Goal: Task Accomplishment & Management: Manage account settings

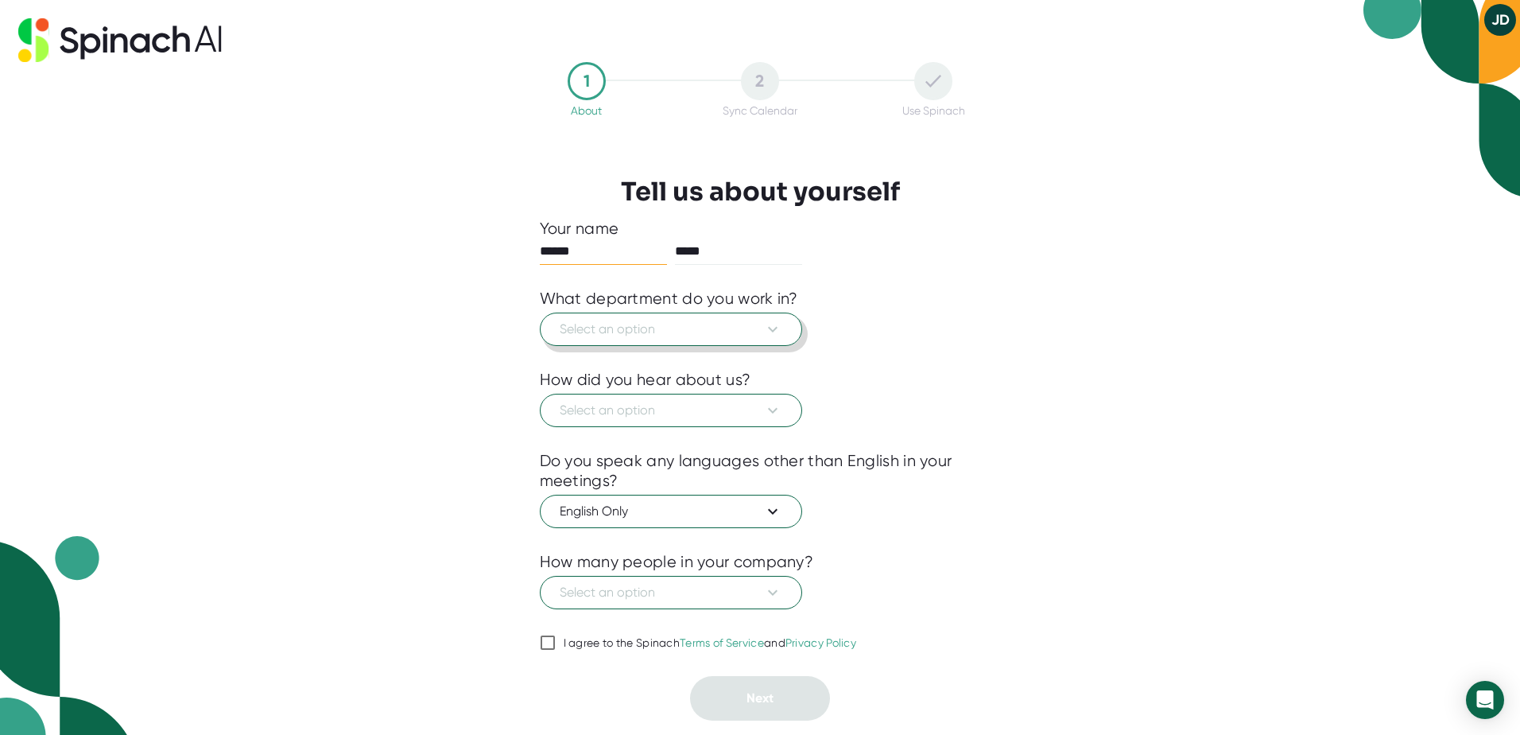
click at [752, 328] on span "Select an option" at bounding box center [671, 329] width 223 height 19
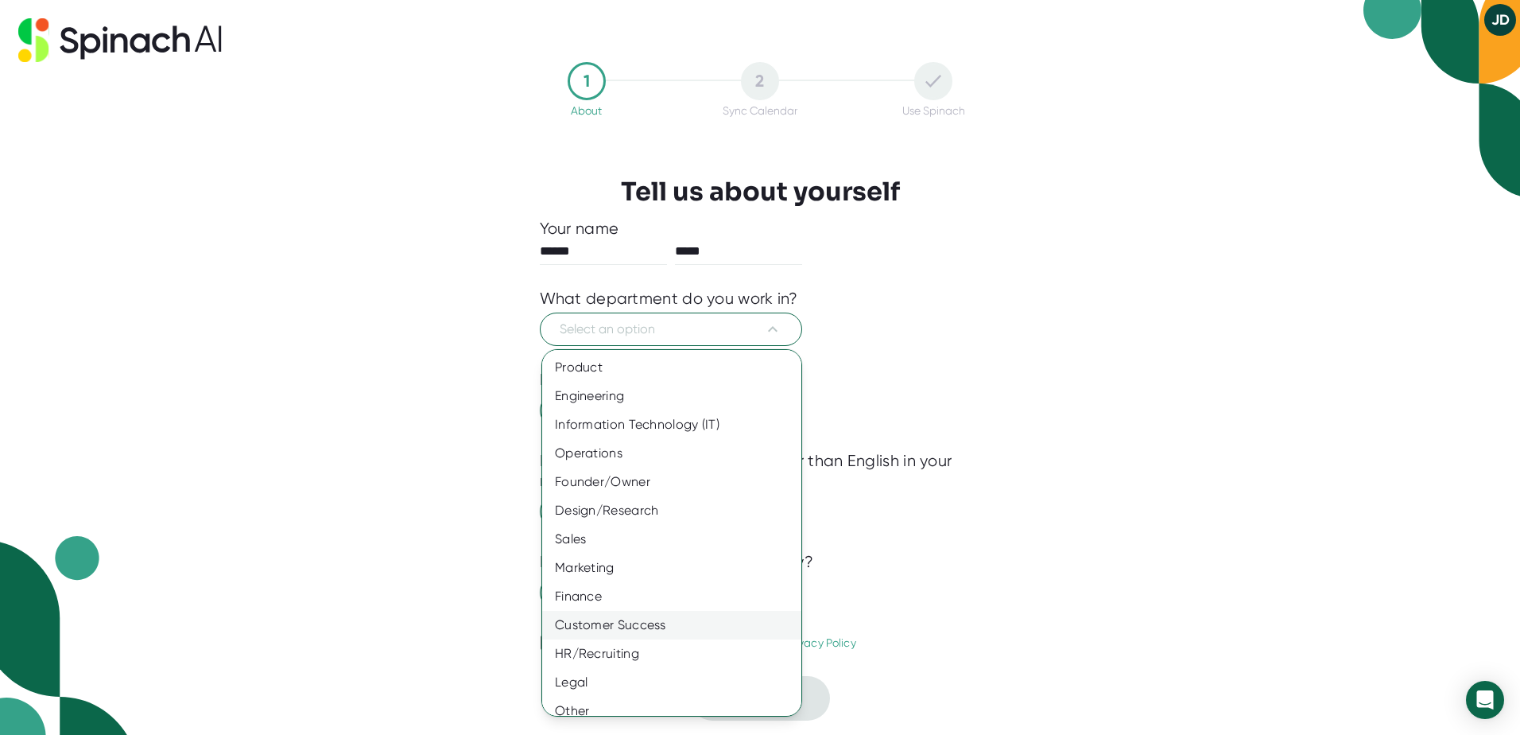
click at [590, 631] on div "Customer Success" at bounding box center [677, 625] width 271 height 29
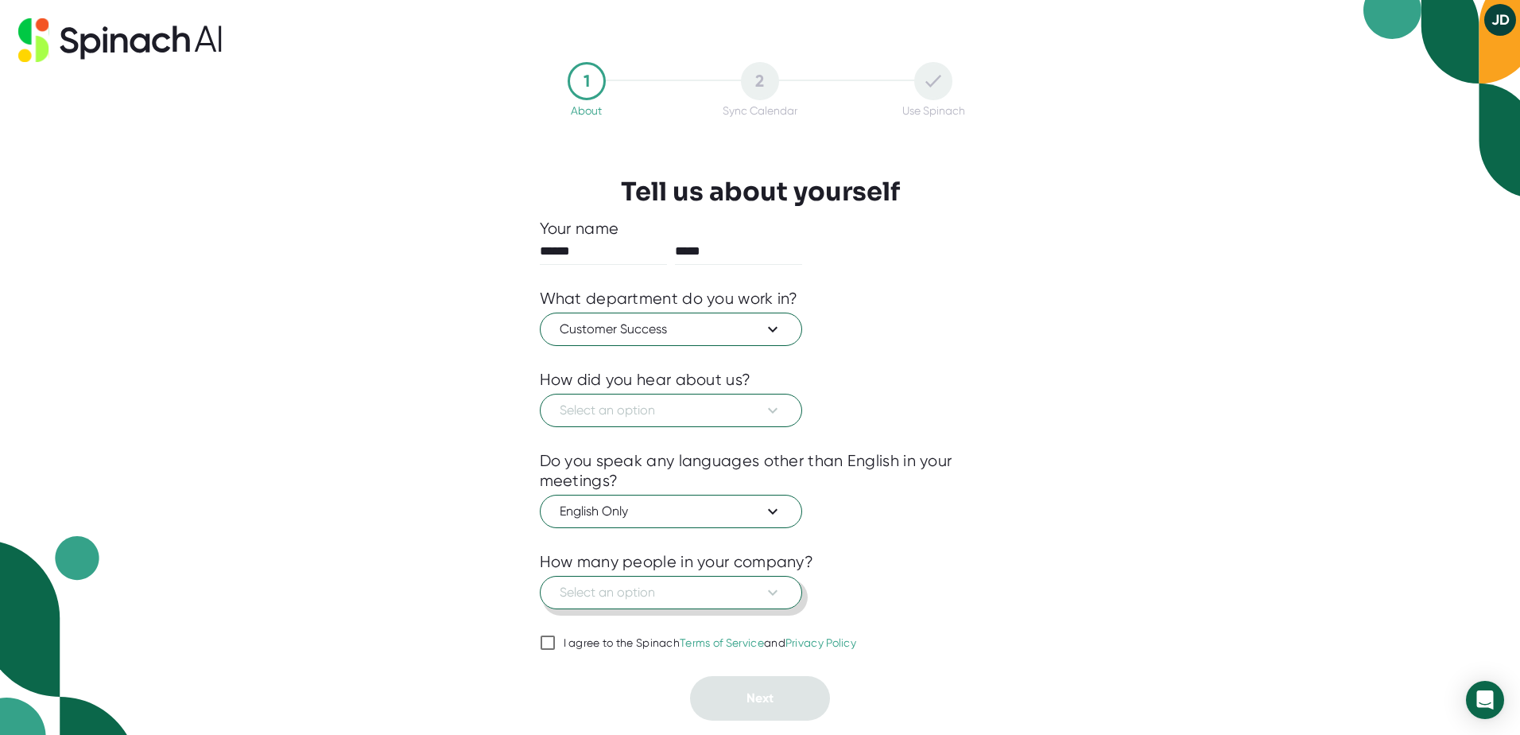
click at [782, 600] on button "Select an option" at bounding box center [671, 592] width 262 height 33
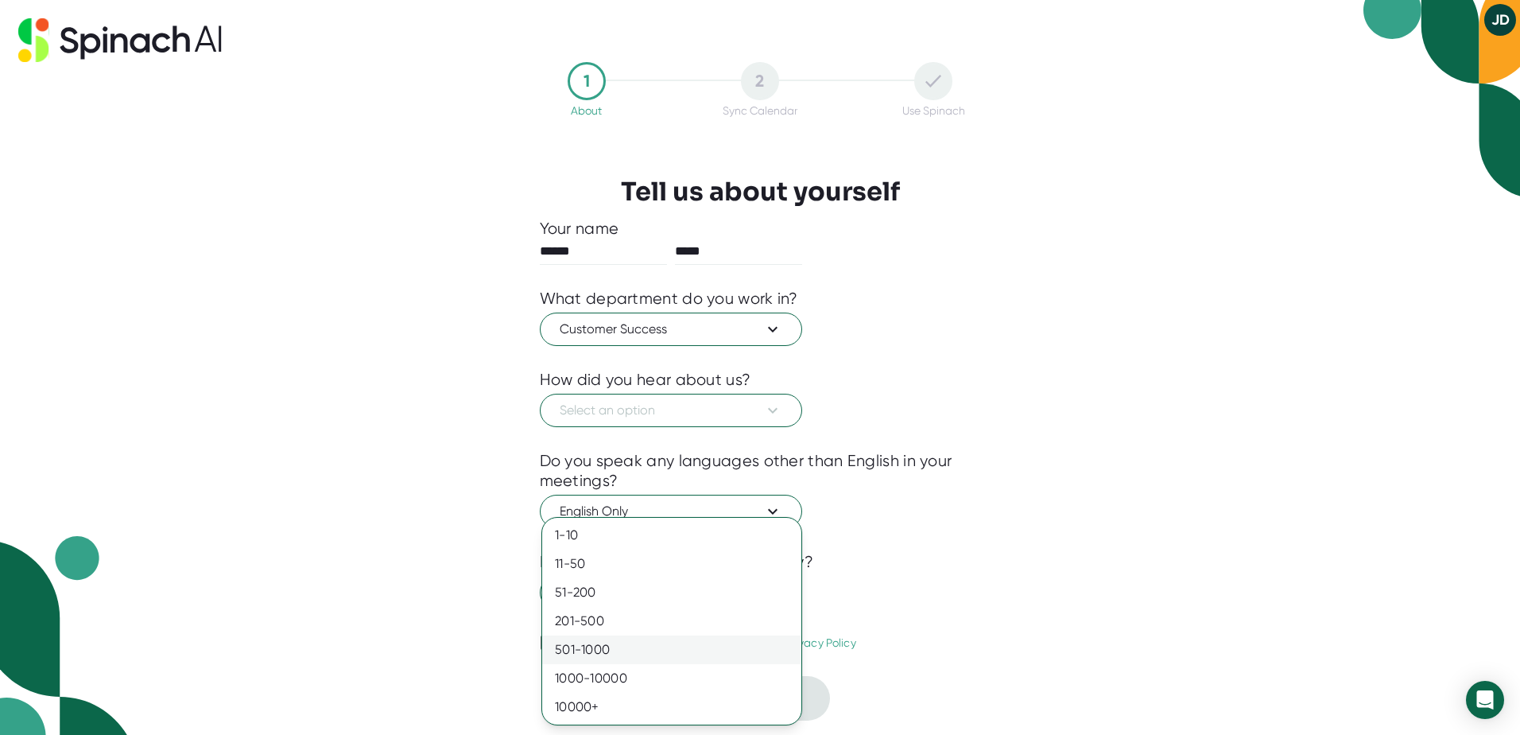
click at [781, 650] on div "501-1000" at bounding box center [671, 649] width 259 height 29
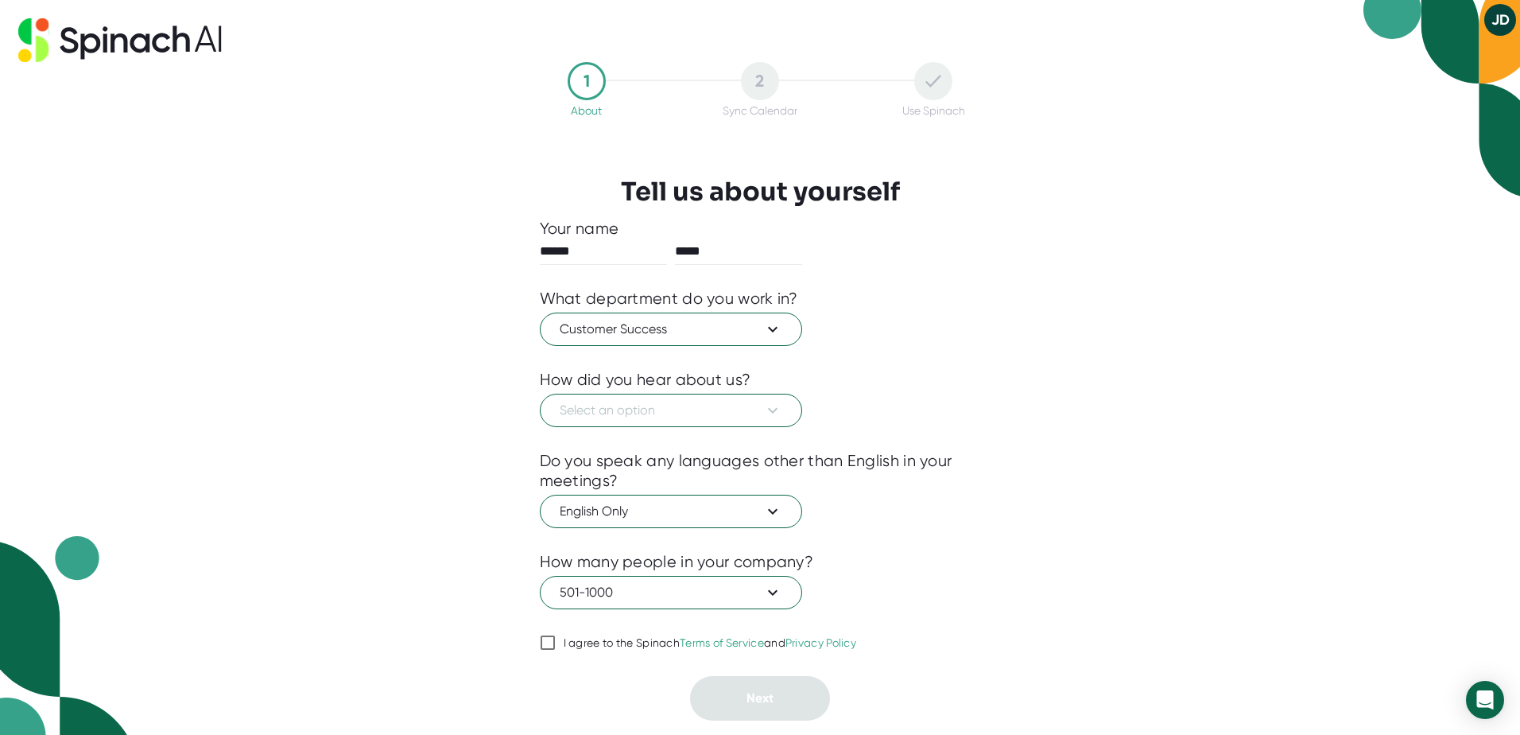
click at [548, 639] on input "I agree to the Spinach Terms of Service and Privacy Policy" at bounding box center [548, 642] width 16 height 19
checkbox input "true"
click at [774, 411] on icon at bounding box center [773, 411] width 10 height 6
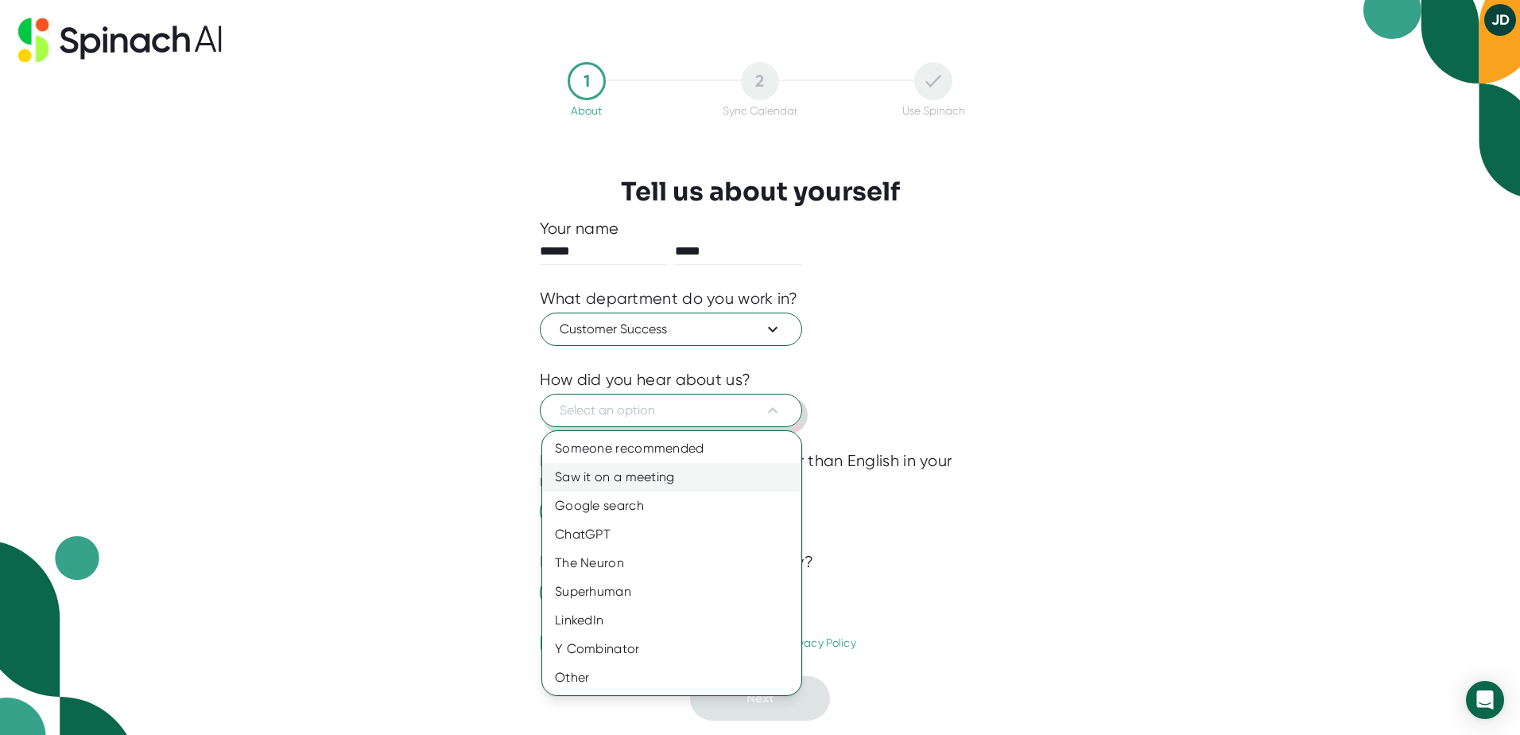
click at [646, 488] on div "Saw it on a meeting" at bounding box center [671, 477] width 259 height 29
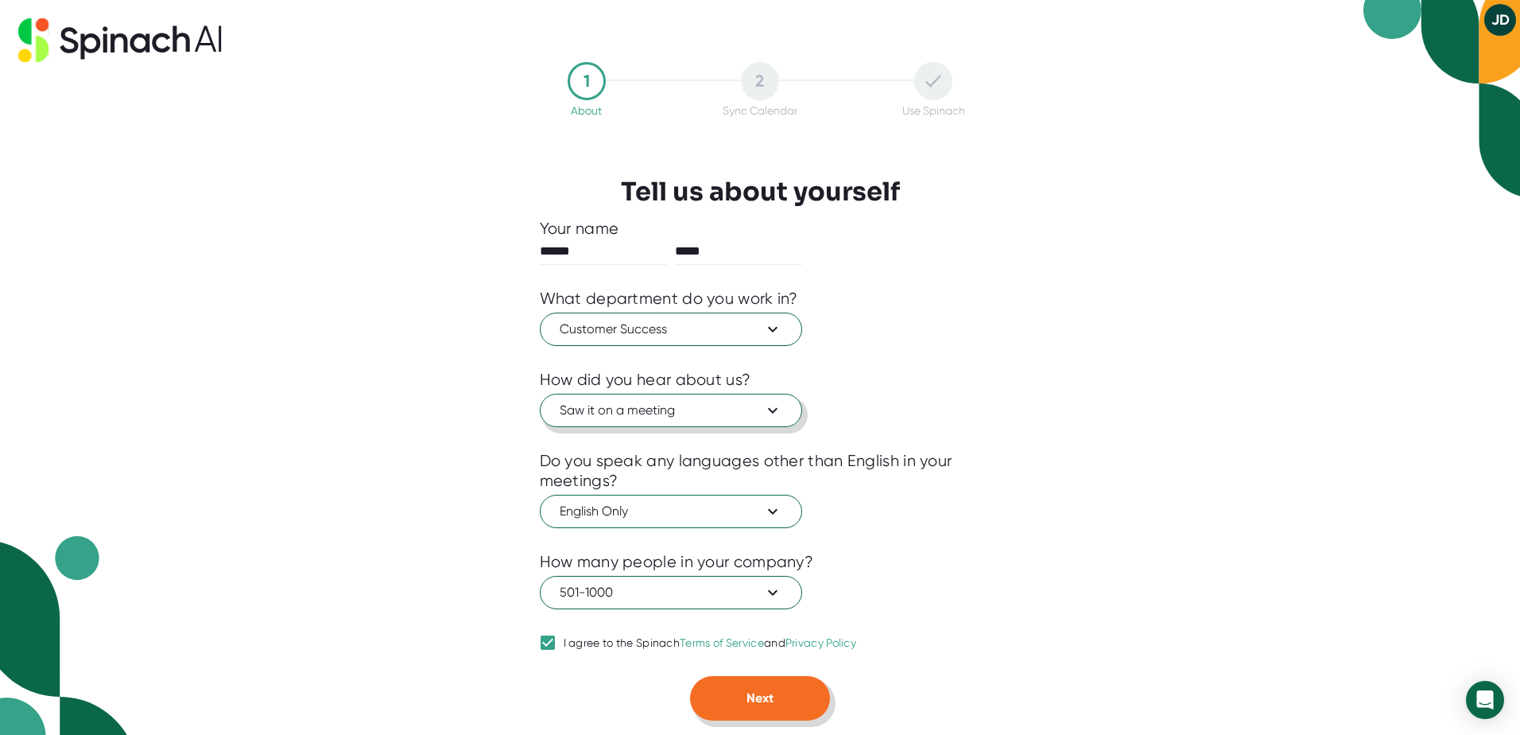
click at [759, 696] on span "Next" at bounding box center [760, 697] width 27 height 15
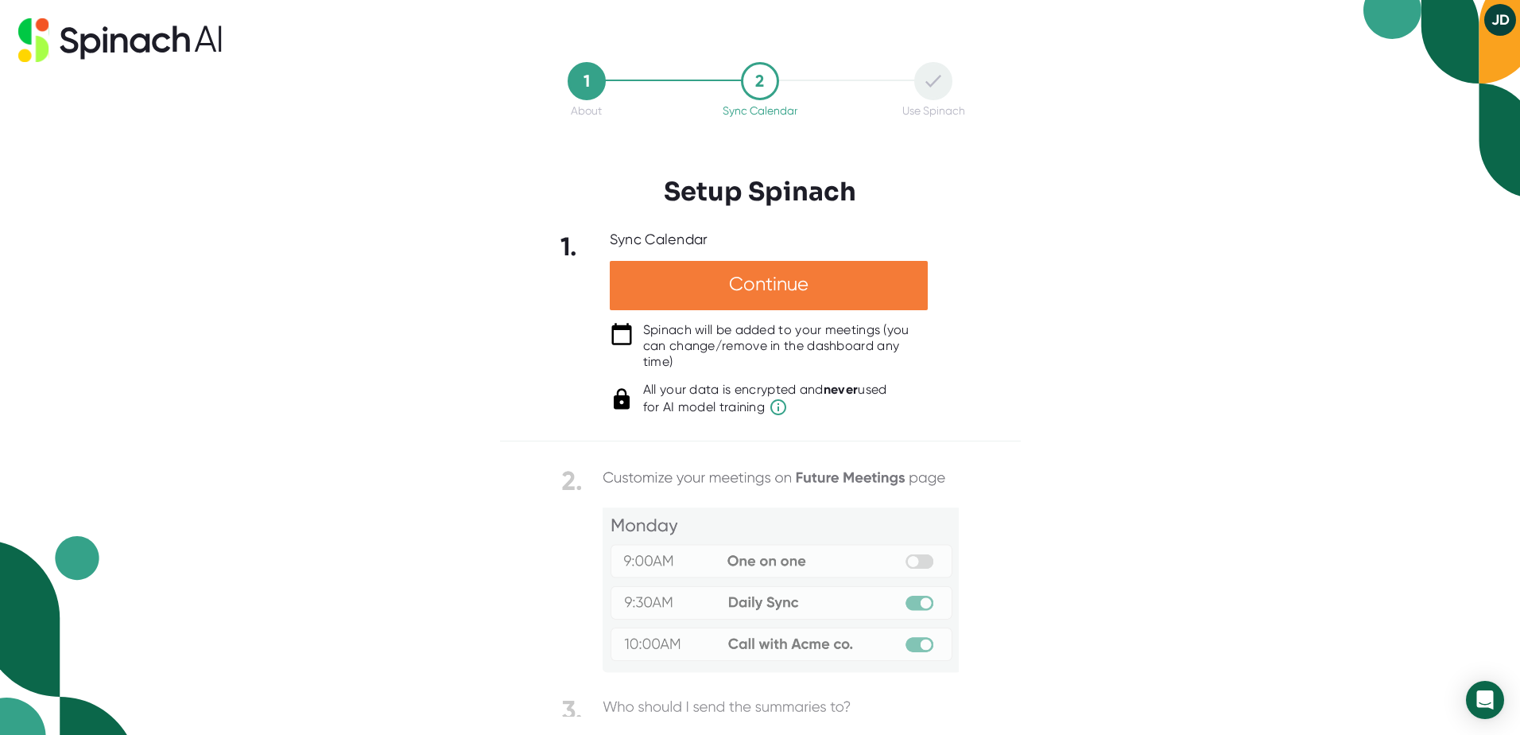
click at [840, 277] on div "Continue" at bounding box center [769, 285] width 318 height 49
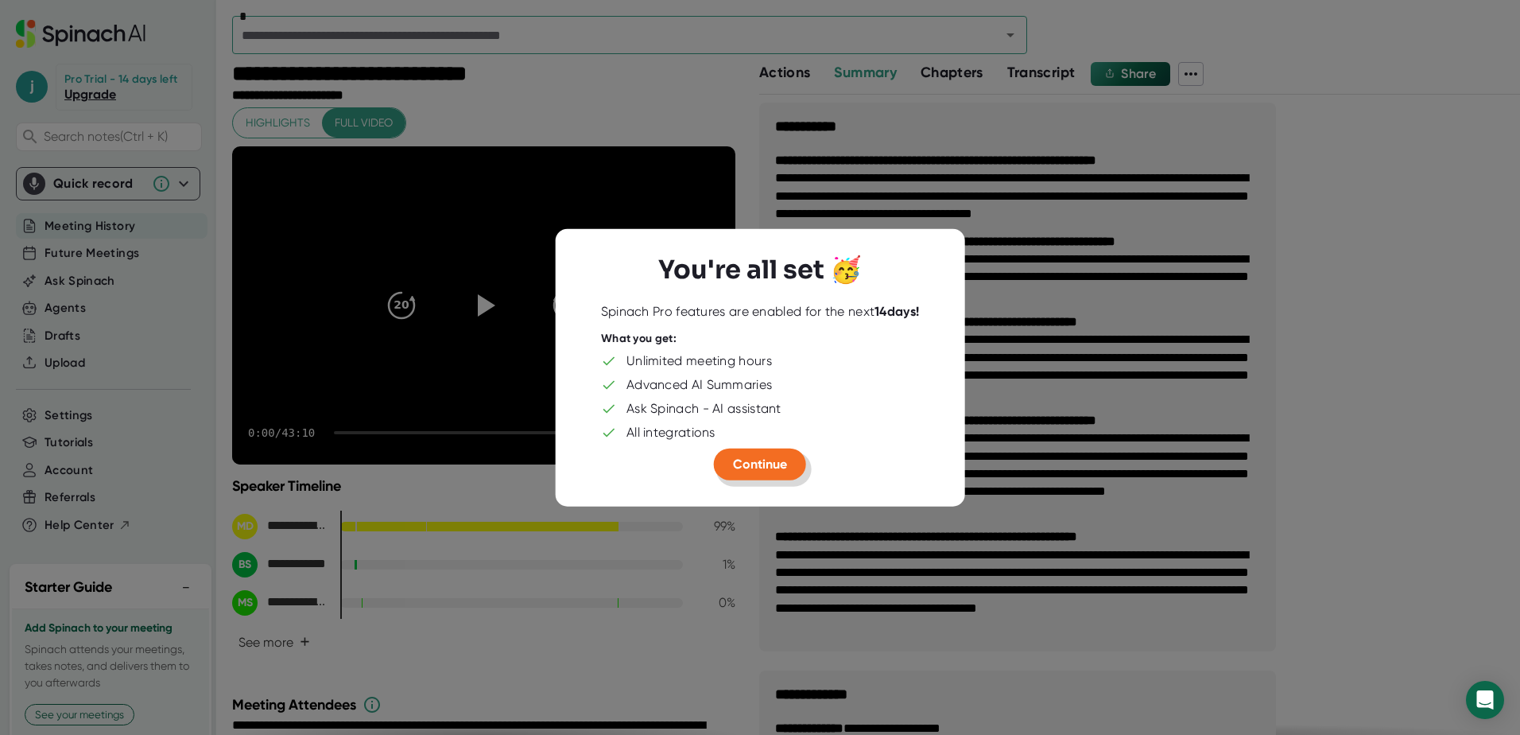
click at [764, 471] on span "Continue" at bounding box center [760, 463] width 54 height 15
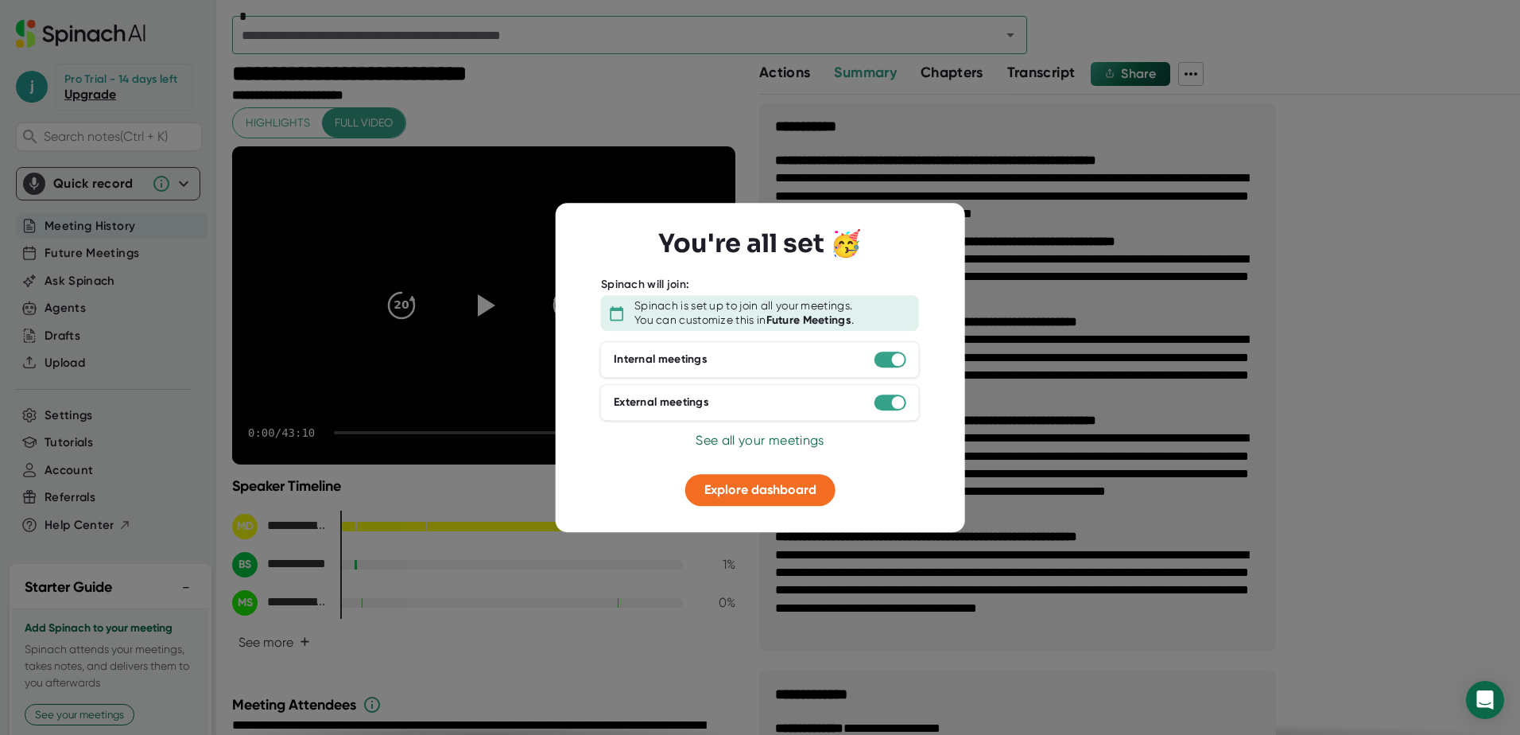
click at [848, 483] on div "You're all set 🥳 Spinach will join: Spinach is set up to join all your meetings…" at bounding box center [760, 368] width 358 height 278
click at [870, 473] on div at bounding box center [760, 462] width 358 height 24
click at [898, 214] on div "You're all set 🥳 Spinach will join: Spinach is set up to join all your meetings…" at bounding box center [761, 367] width 410 height 329
click at [898, 188] on div at bounding box center [760, 367] width 1520 height 735
click at [561, 290] on div "You're all set 🥳 Spinach will join: Spinach is set up to join all your meetings…" at bounding box center [761, 367] width 410 height 329
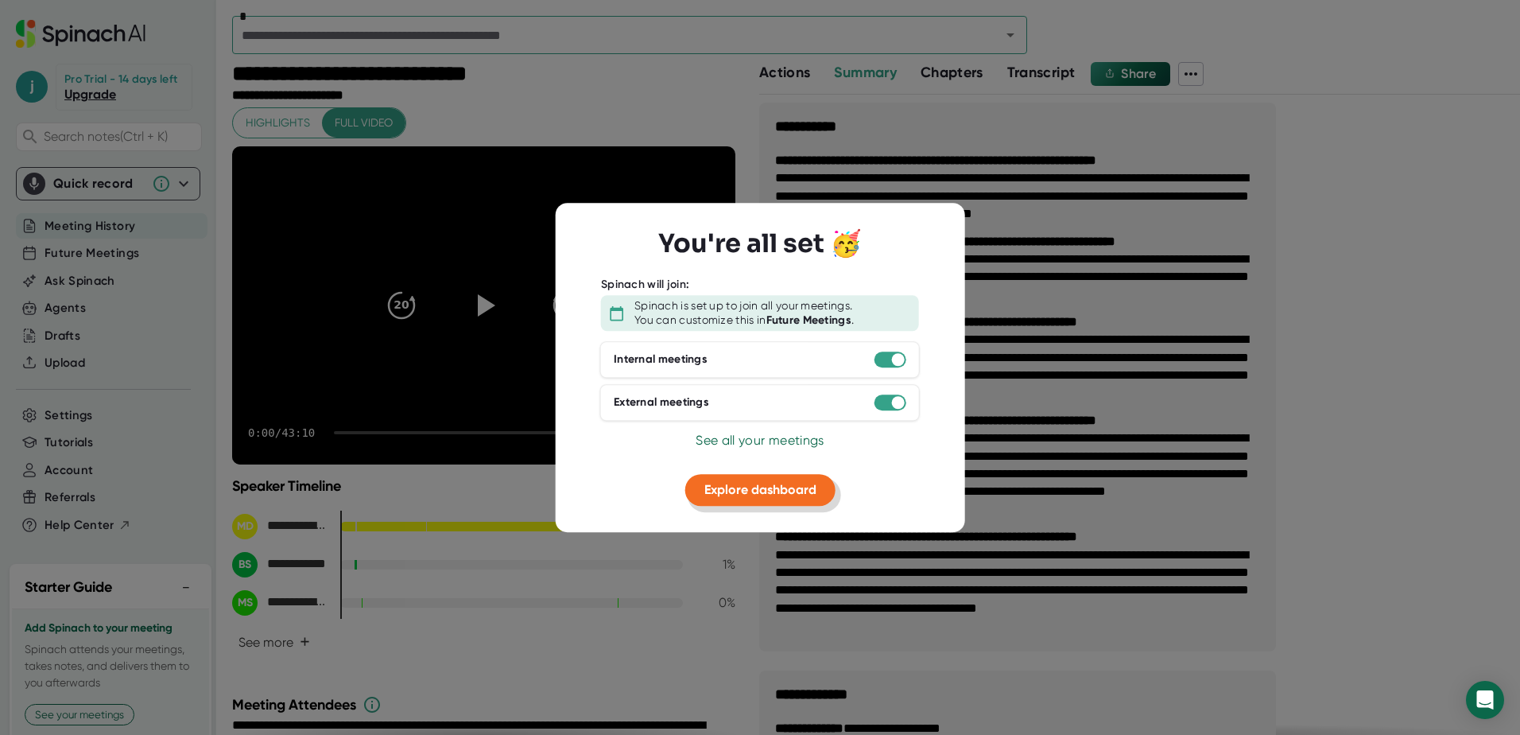
click at [752, 496] on span "Explore dashboard" at bounding box center [761, 489] width 112 height 15
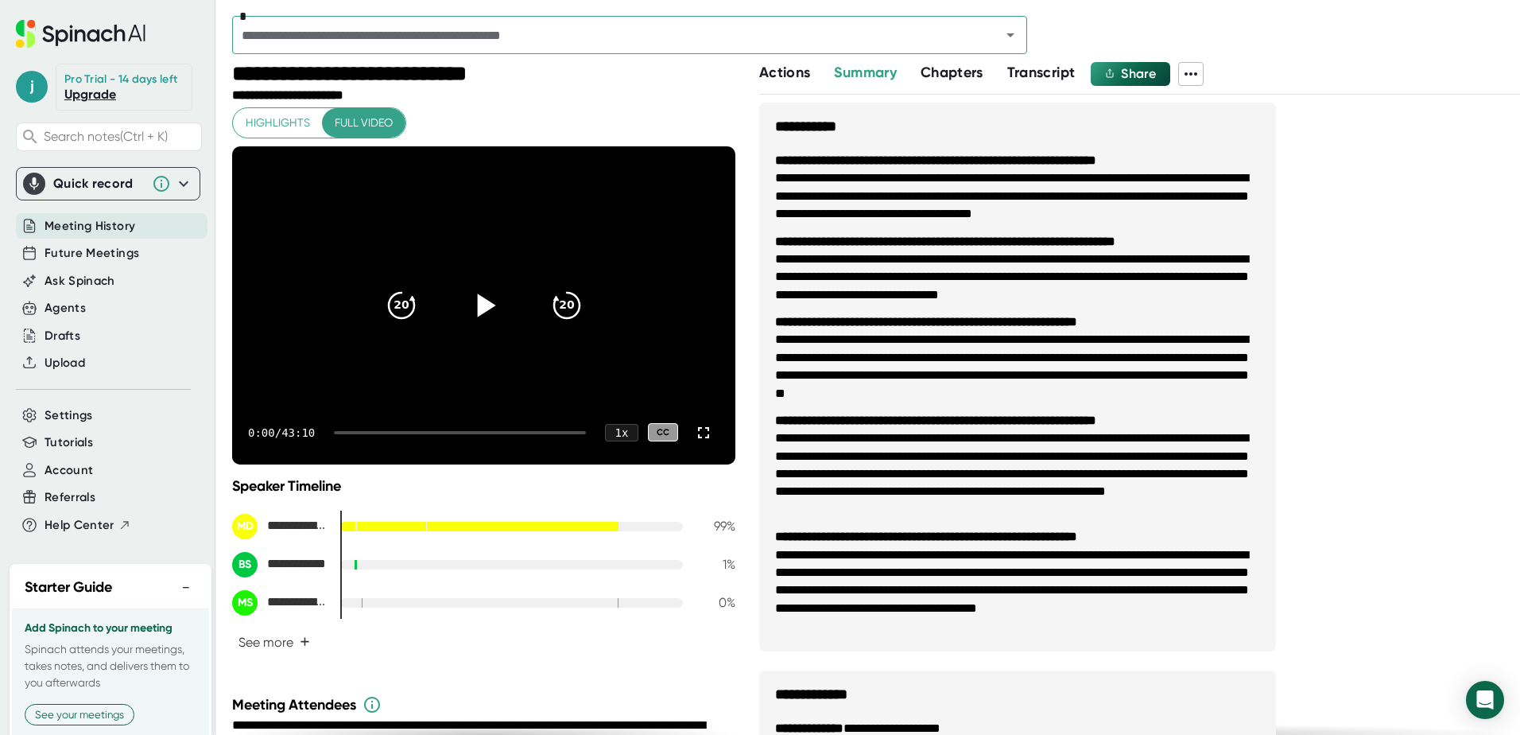
click at [487, 320] on icon at bounding box center [484, 305] width 40 height 40
click at [694, 436] on icon at bounding box center [703, 432] width 19 height 19
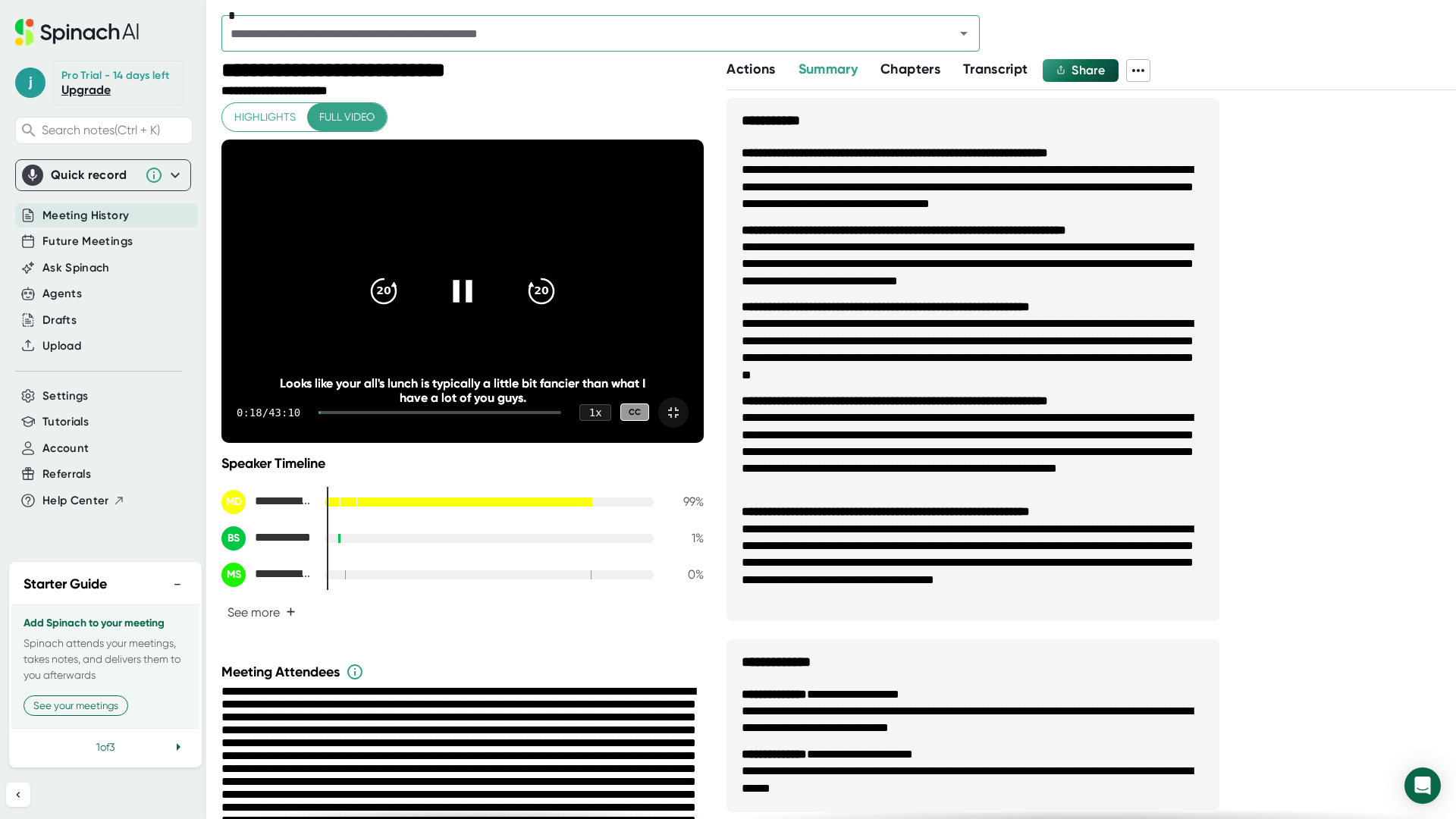
click at [683, 421] on icon at bounding box center [673, 412] width 18 height 18
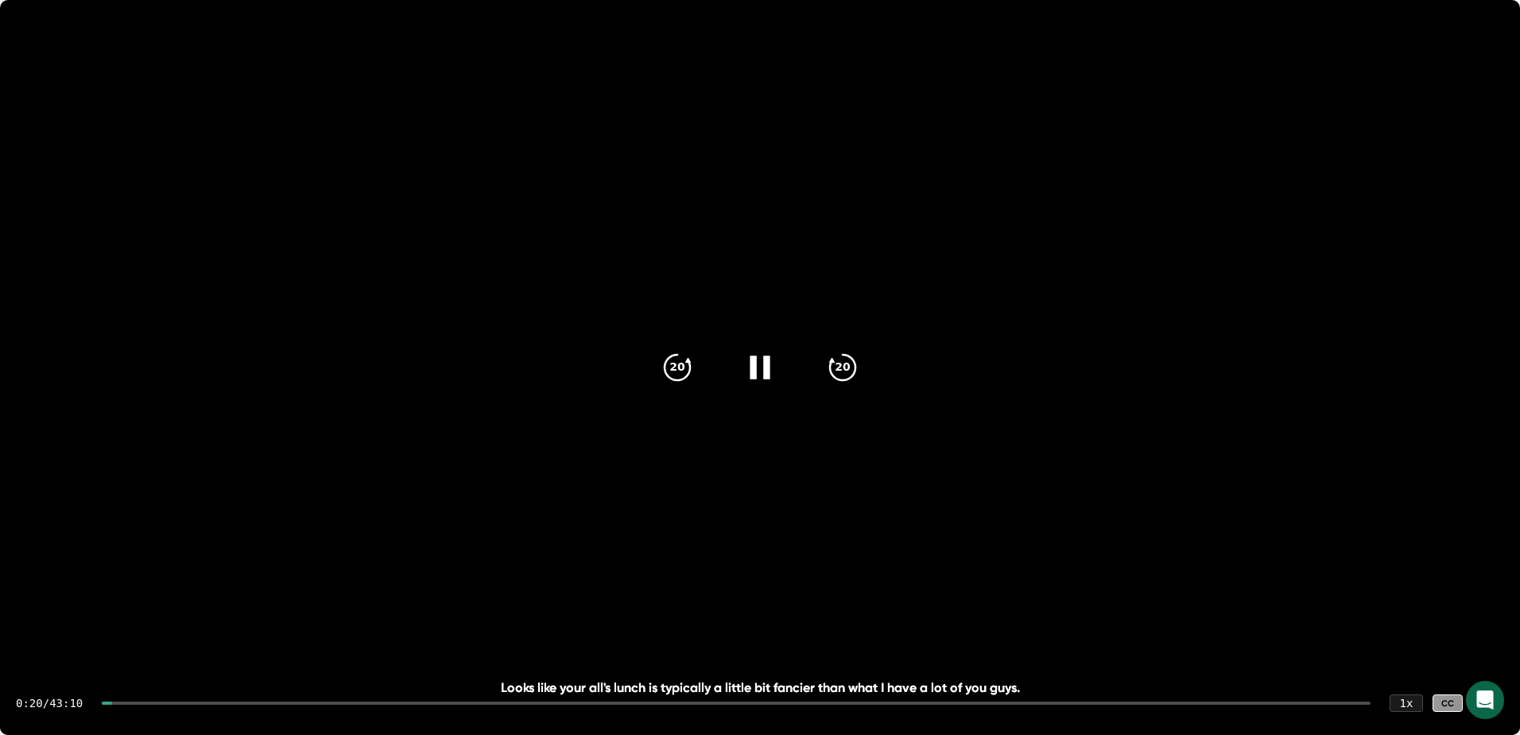
click at [898, 693] on icon at bounding box center [1488, 702] width 19 height 19
